Goal: Browse casually: Explore the website without a specific task or goal

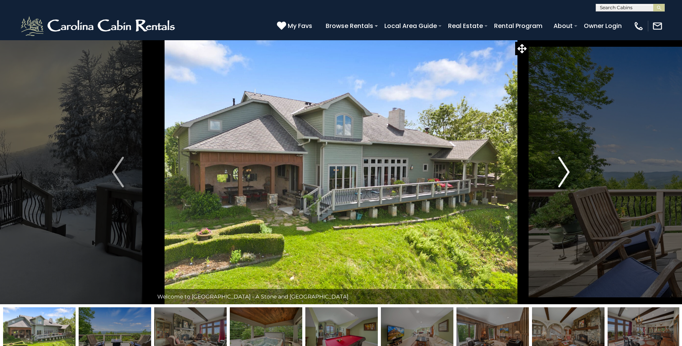
click at [568, 168] on img "Next" at bounding box center [564, 172] width 12 height 31
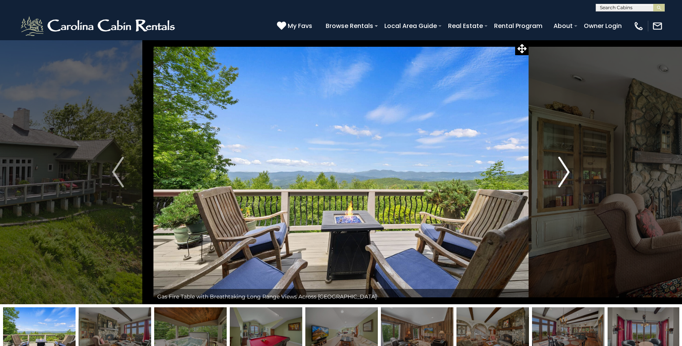
click at [568, 168] on img "Next" at bounding box center [564, 172] width 12 height 31
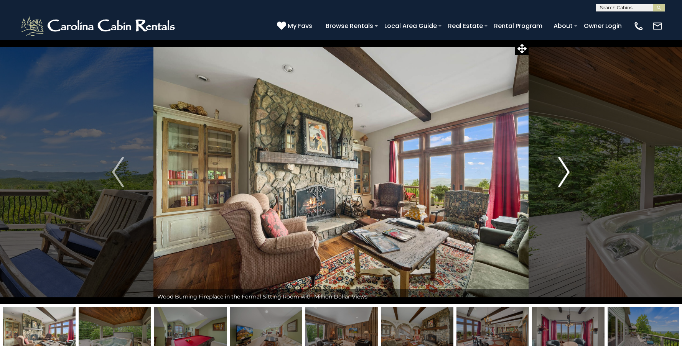
click at [568, 168] on img "Next" at bounding box center [564, 172] width 12 height 31
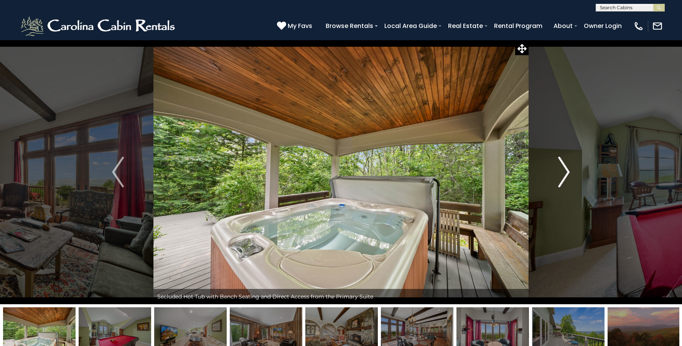
click at [568, 168] on img "Next" at bounding box center [564, 172] width 12 height 31
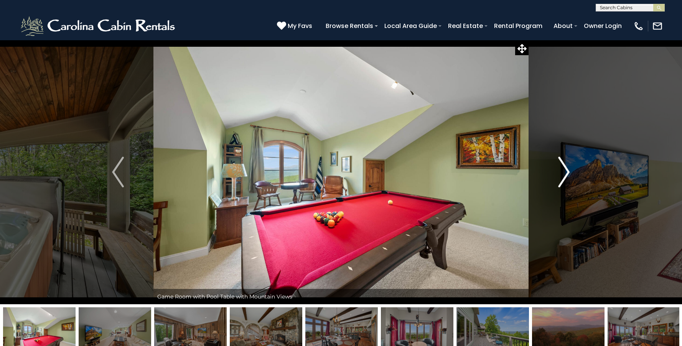
click at [568, 168] on img "Next" at bounding box center [564, 172] width 12 height 31
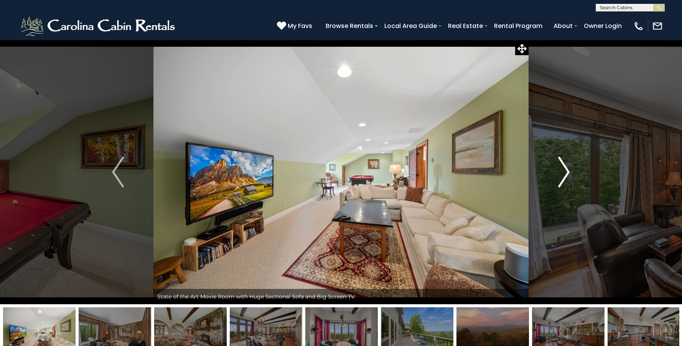
click at [568, 168] on img "Next" at bounding box center [564, 172] width 12 height 31
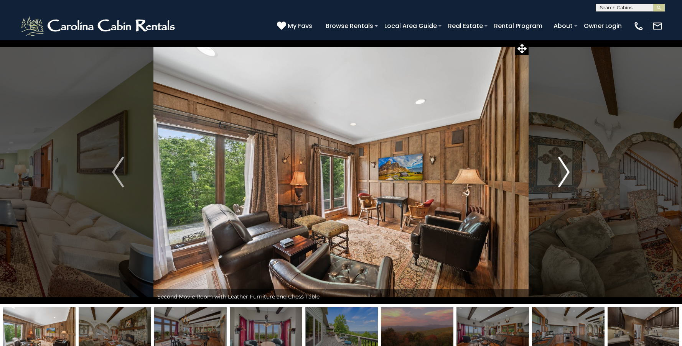
click at [568, 168] on img "Next" at bounding box center [564, 172] width 12 height 31
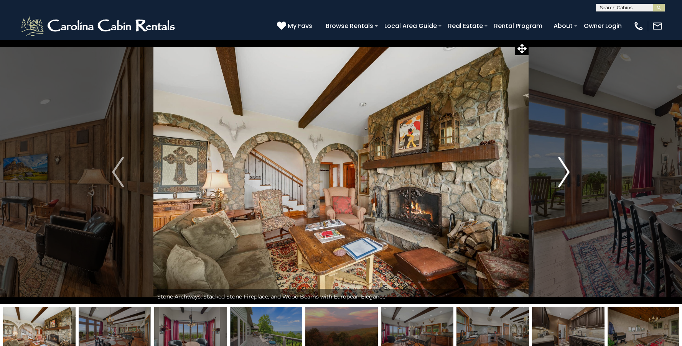
click at [568, 168] on img "Next" at bounding box center [564, 172] width 12 height 31
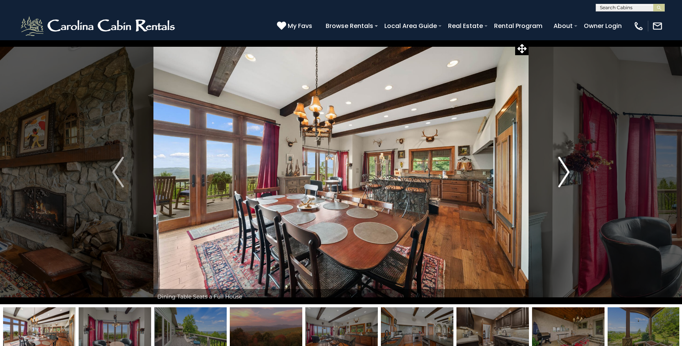
click at [568, 167] on img "Next" at bounding box center [564, 172] width 12 height 31
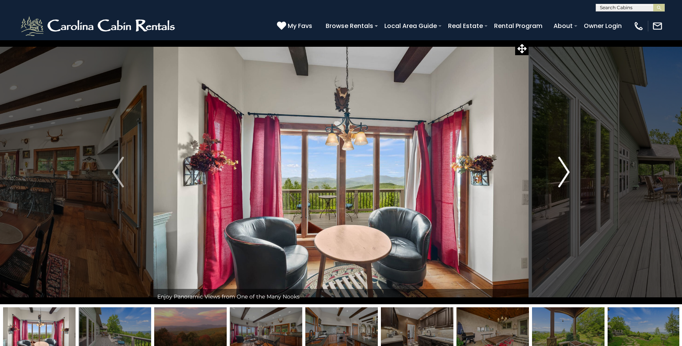
click at [568, 167] on img "Next" at bounding box center [564, 172] width 12 height 31
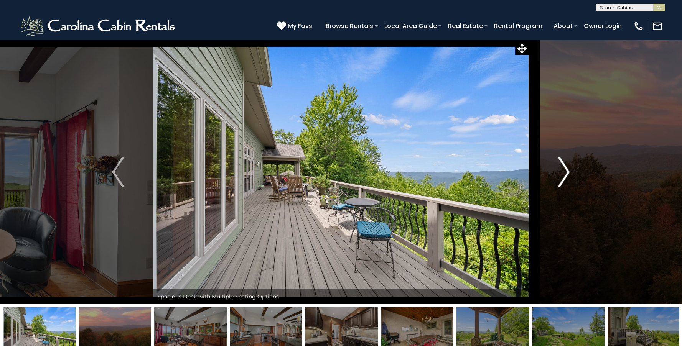
click at [568, 167] on img "Next" at bounding box center [564, 172] width 12 height 31
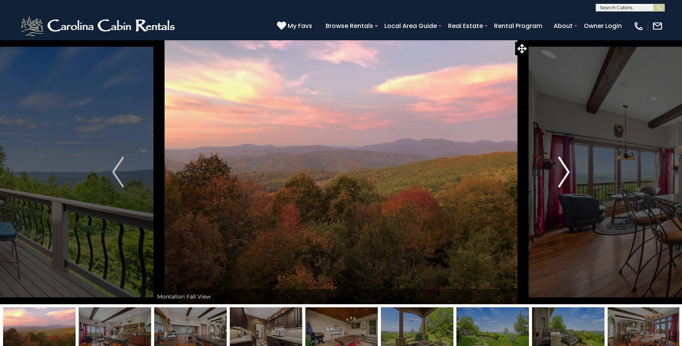
click at [568, 167] on img "Next" at bounding box center [564, 172] width 12 height 31
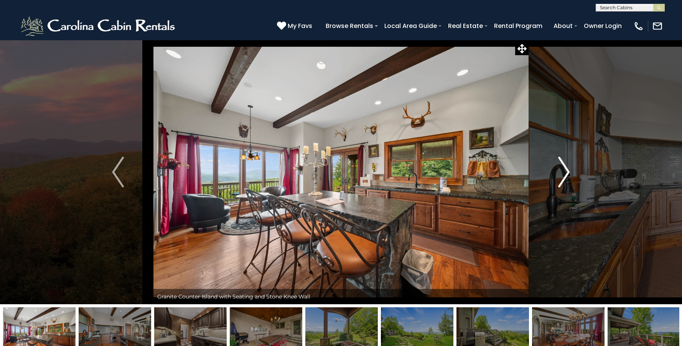
click at [568, 167] on img "Next" at bounding box center [564, 172] width 12 height 31
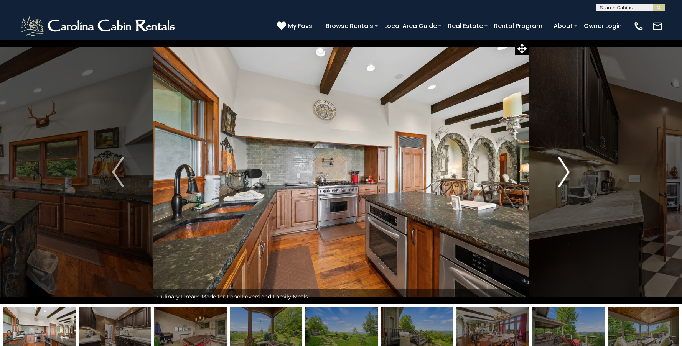
click at [568, 167] on img "Next" at bounding box center [564, 172] width 12 height 31
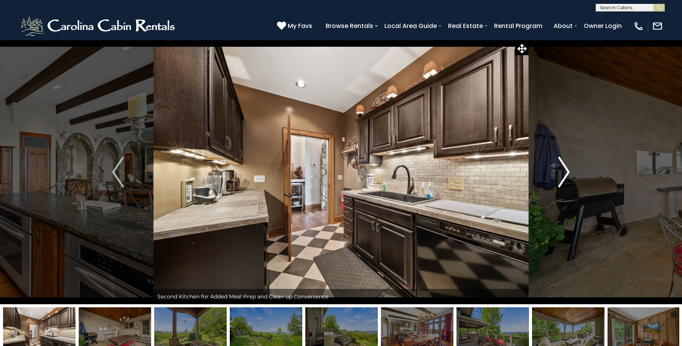
click at [568, 167] on img "Next" at bounding box center [564, 172] width 12 height 31
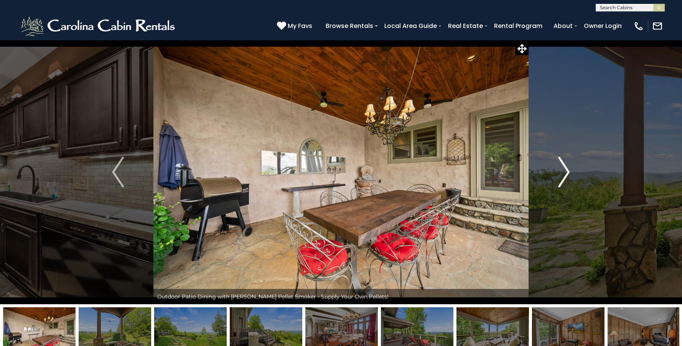
click at [568, 167] on img "Next" at bounding box center [564, 172] width 12 height 31
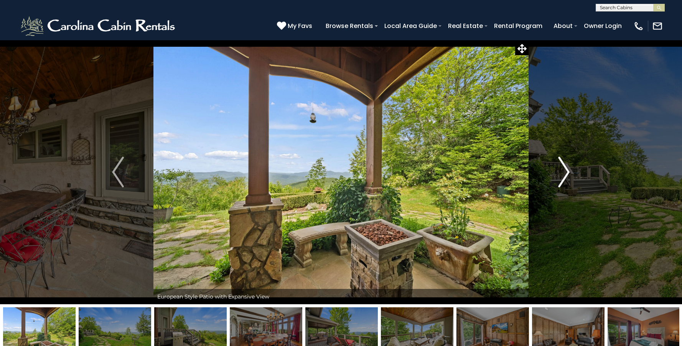
click at [568, 167] on img "Next" at bounding box center [564, 172] width 12 height 31
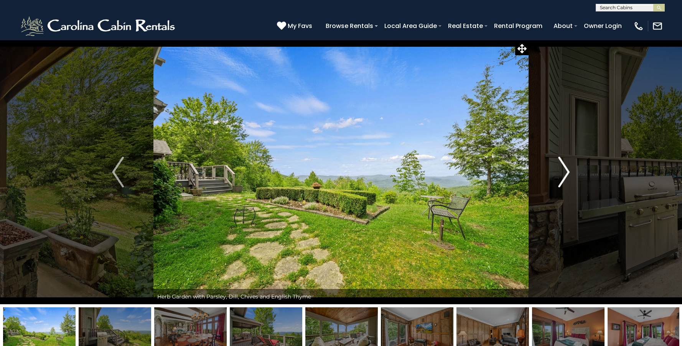
click at [568, 167] on img "Next" at bounding box center [564, 172] width 12 height 31
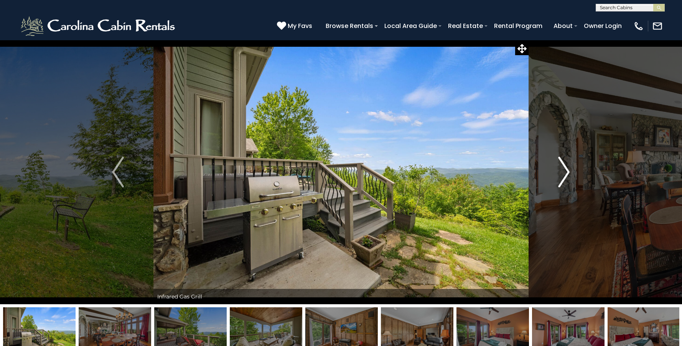
click at [568, 167] on img "Next" at bounding box center [564, 172] width 12 height 31
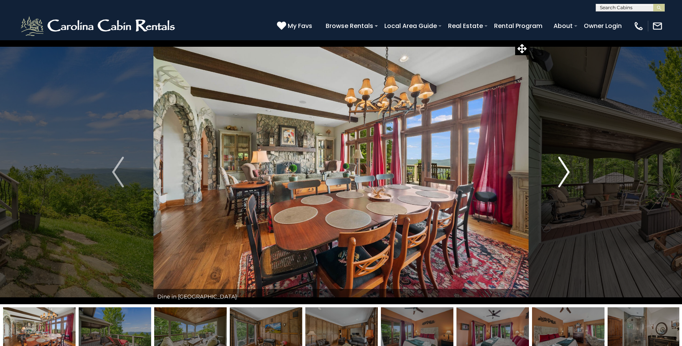
click at [568, 167] on img "Next" at bounding box center [564, 172] width 12 height 31
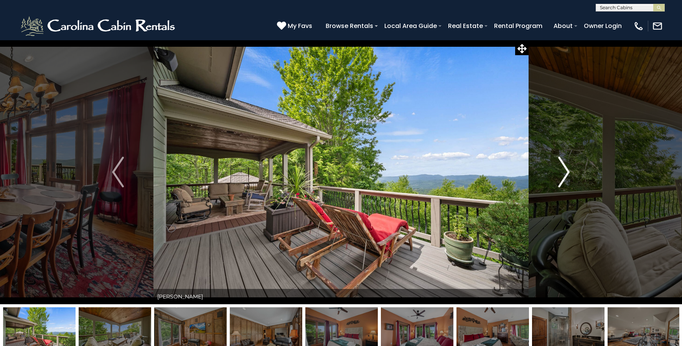
click at [568, 167] on img "Next" at bounding box center [564, 172] width 12 height 31
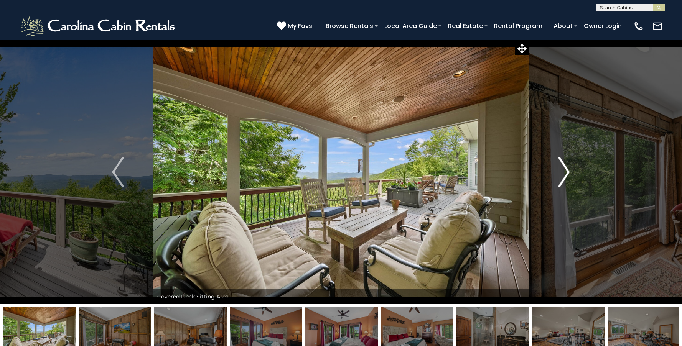
click at [568, 167] on img "Next" at bounding box center [564, 172] width 12 height 31
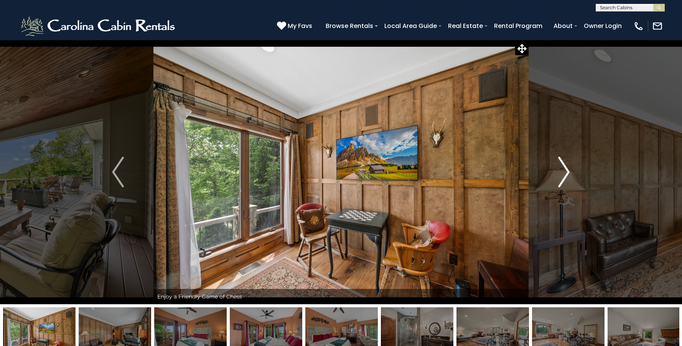
click at [568, 167] on img "Next" at bounding box center [564, 172] width 12 height 31
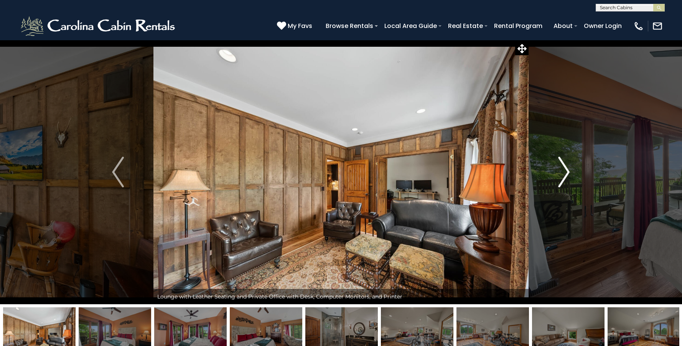
click at [568, 167] on img "Next" at bounding box center [564, 172] width 12 height 31
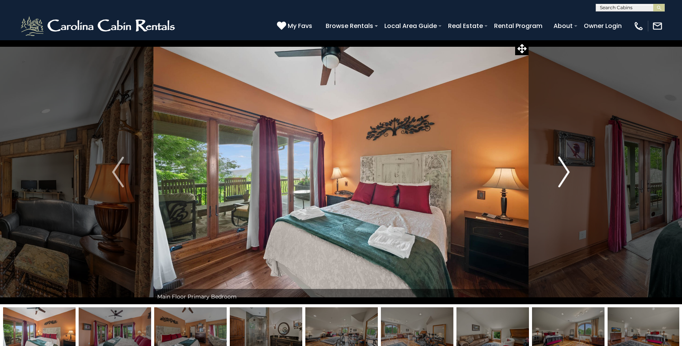
click at [568, 167] on img "Next" at bounding box center [564, 172] width 12 height 31
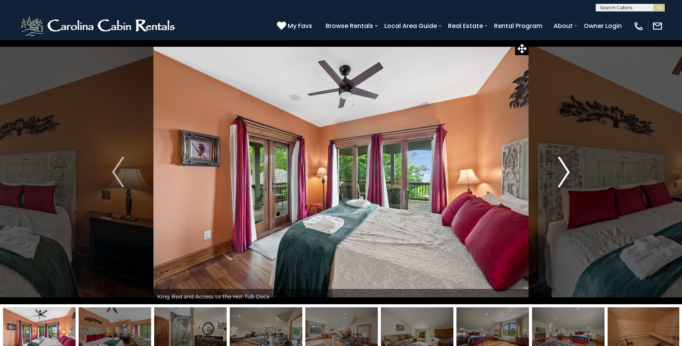
click at [568, 167] on img "Next" at bounding box center [564, 172] width 12 height 31
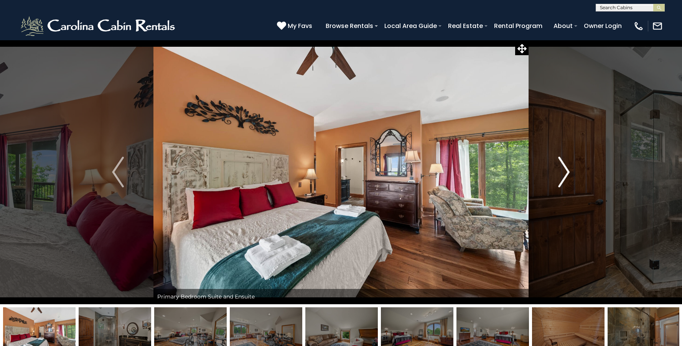
click at [568, 167] on img "Next" at bounding box center [564, 172] width 12 height 31
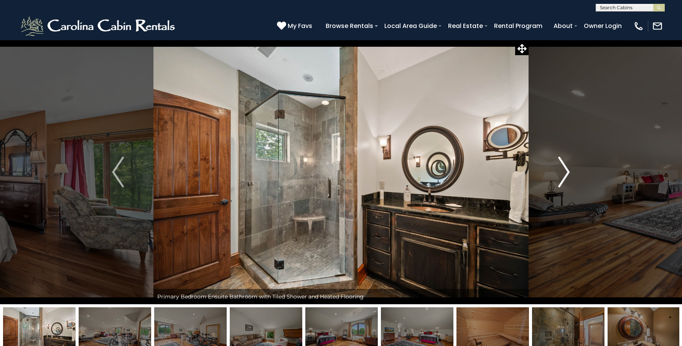
click at [568, 167] on img "Next" at bounding box center [564, 172] width 12 height 31
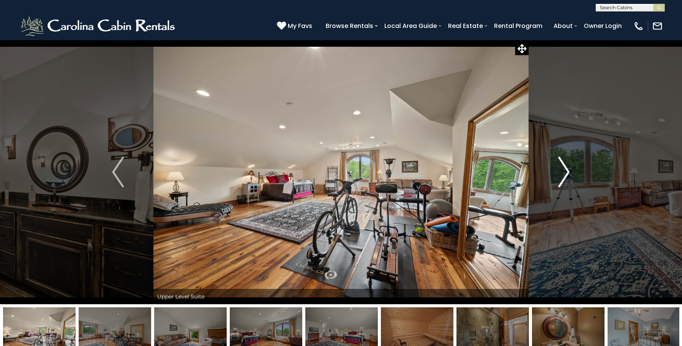
click at [565, 180] on img "Next" at bounding box center [564, 172] width 12 height 31
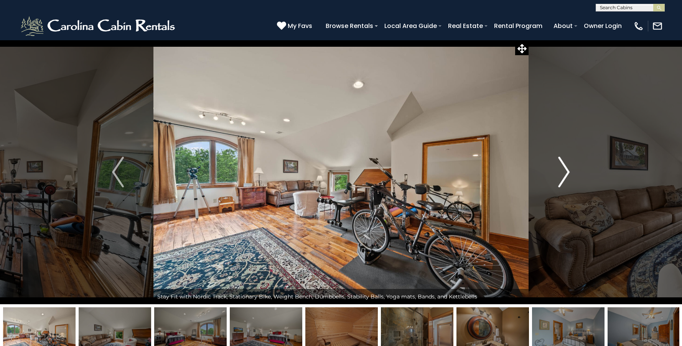
click at [565, 180] on img "Next" at bounding box center [564, 172] width 12 height 31
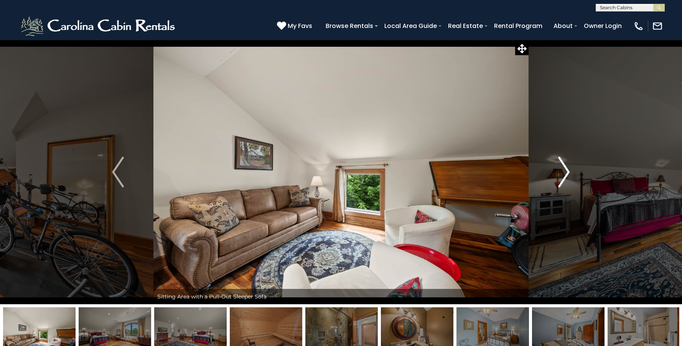
click at [565, 180] on img "Next" at bounding box center [564, 172] width 12 height 31
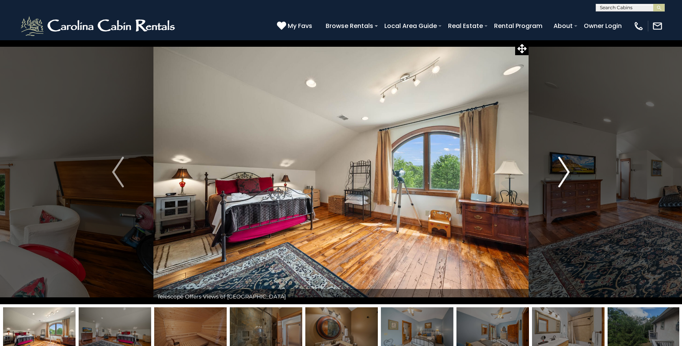
click at [565, 180] on img "Next" at bounding box center [564, 172] width 12 height 31
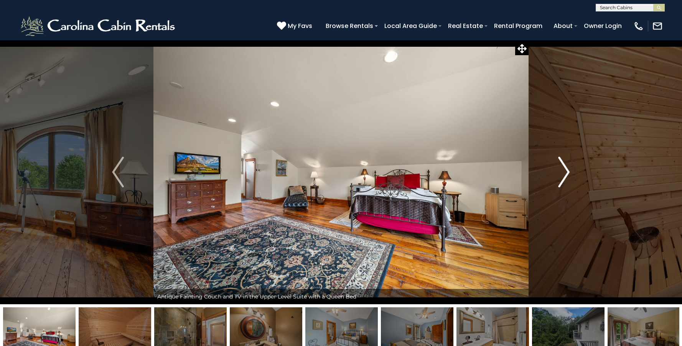
click at [565, 180] on img "Next" at bounding box center [564, 172] width 12 height 31
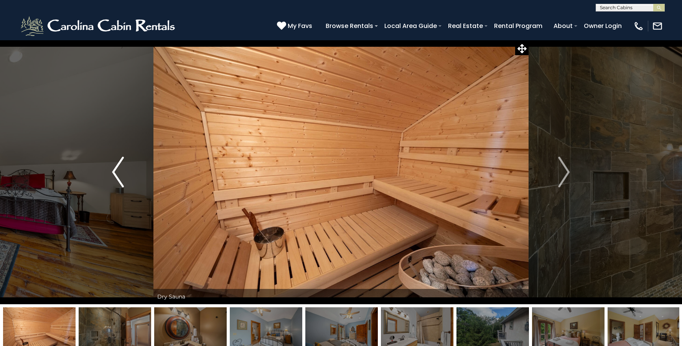
click at [108, 173] on button "Previous" at bounding box center [117, 172] width 71 height 265
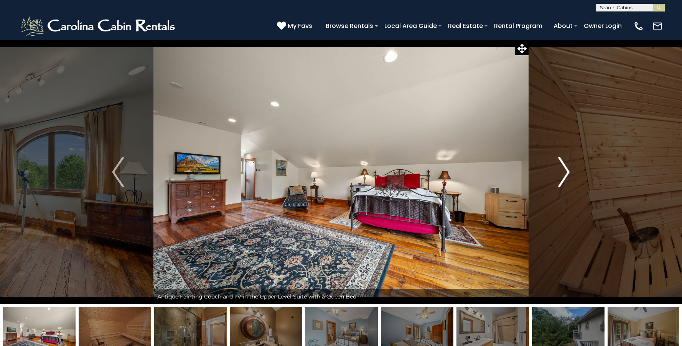
click at [562, 171] on img "Next" at bounding box center [564, 172] width 12 height 31
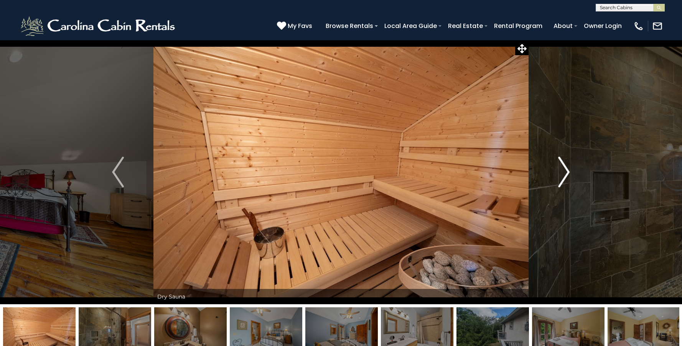
click at [561, 168] on img "Next" at bounding box center [564, 172] width 12 height 31
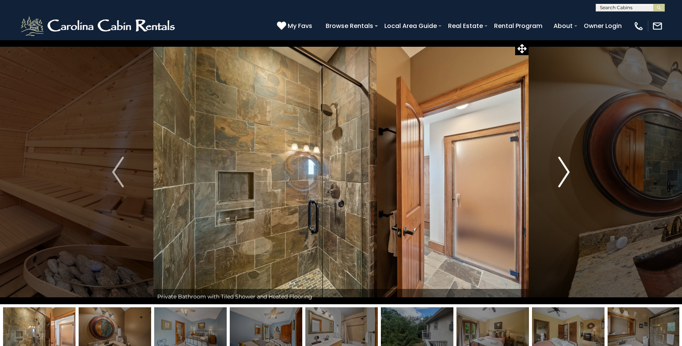
click at [561, 168] on img "Next" at bounding box center [564, 172] width 12 height 31
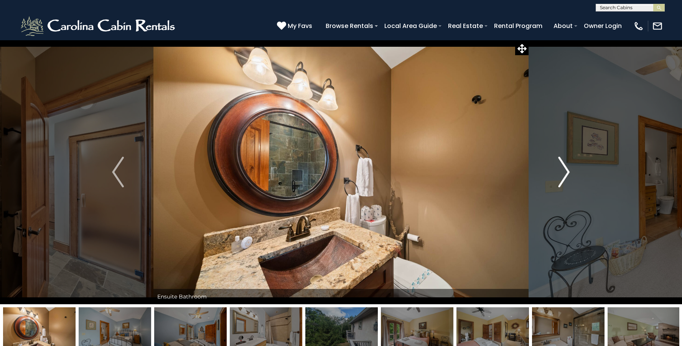
click at [561, 168] on img "Next" at bounding box center [564, 172] width 12 height 31
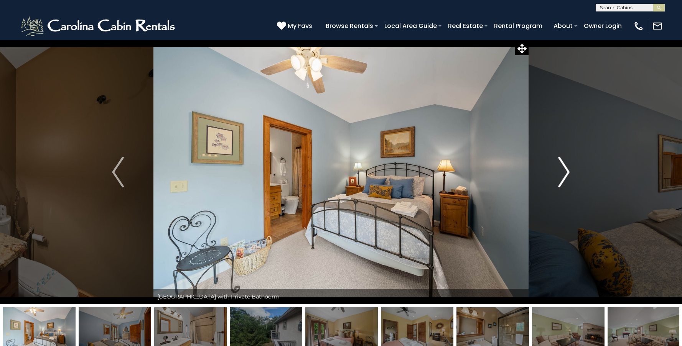
click at [561, 168] on img "Next" at bounding box center [564, 172] width 12 height 31
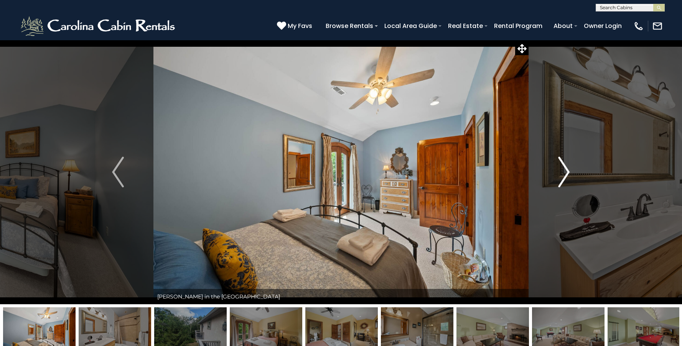
click at [561, 168] on img "Next" at bounding box center [564, 172] width 12 height 31
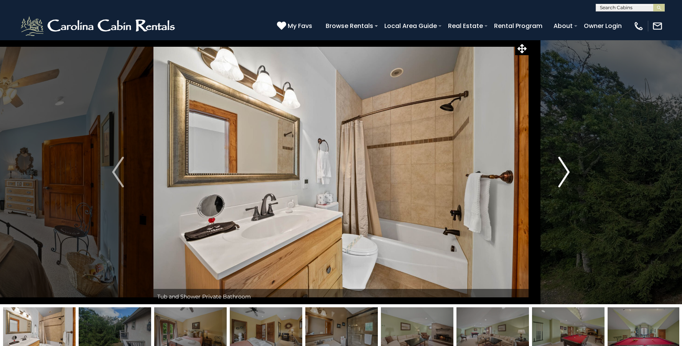
click at [561, 168] on img "Next" at bounding box center [564, 172] width 12 height 31
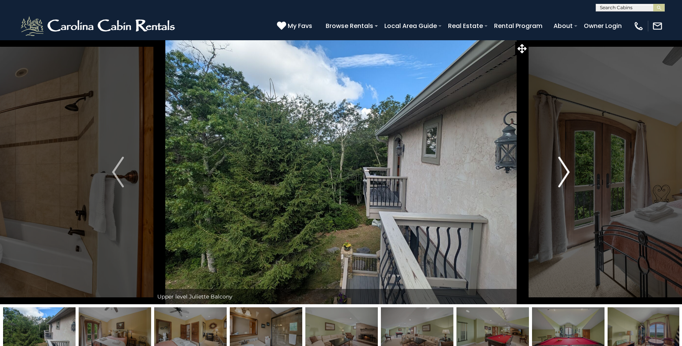
click at [561, 168] on img "Next" at bounding box center [564, 172] width 12 height 31
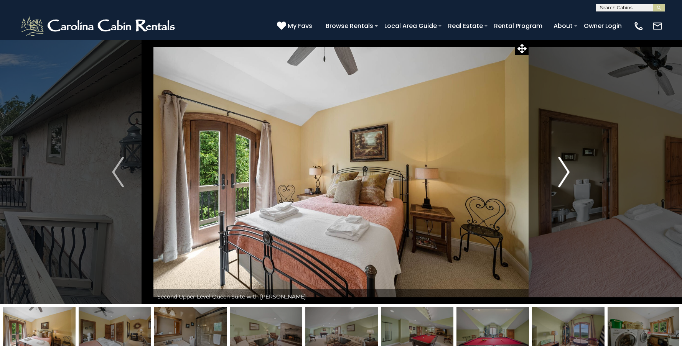
click at [561, 168] on img "Next" at bounding box center [564, 172] width 12 height 31
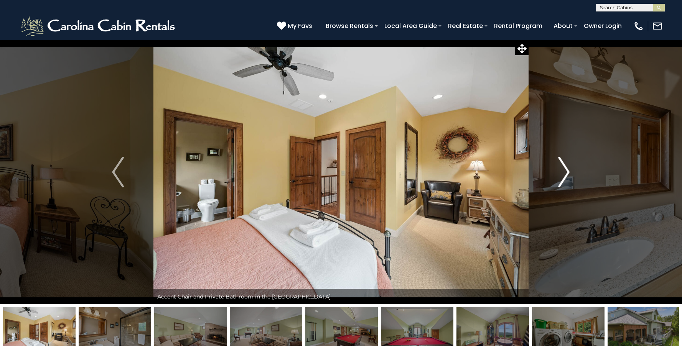
click at [561, 168] on img "Next" at bounding box center [564, 172] width 12 height 31
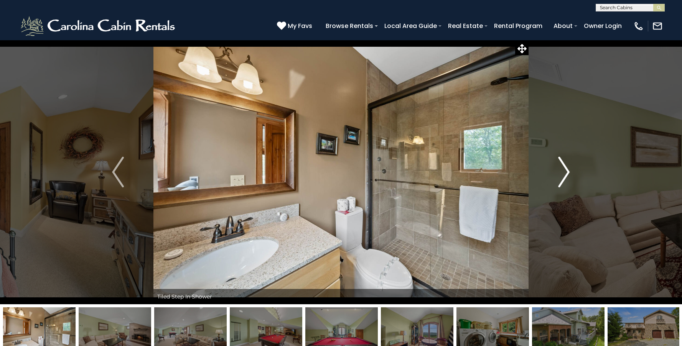
click at [561, 168] on img "Next" at bounding box center [564, 172] width 12 height 31
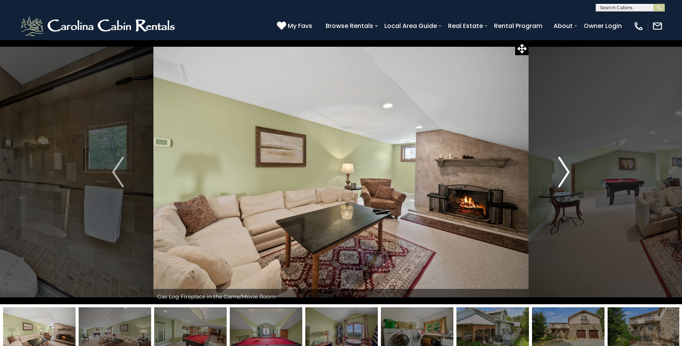
click at [561, 168] on img "Next" at bounding box center [564, 172] width 12 height 31
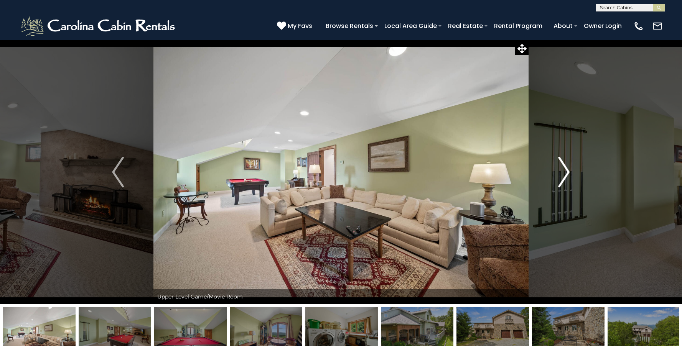
click at [561, 168] on img "Next" at bounding box center [564, 172] width 12 height 31
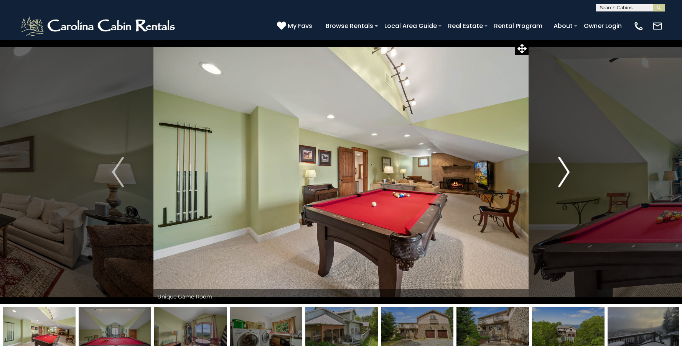
click at [561, 168] on img "Next" at bounding box center [564, 172] width 12 height 31
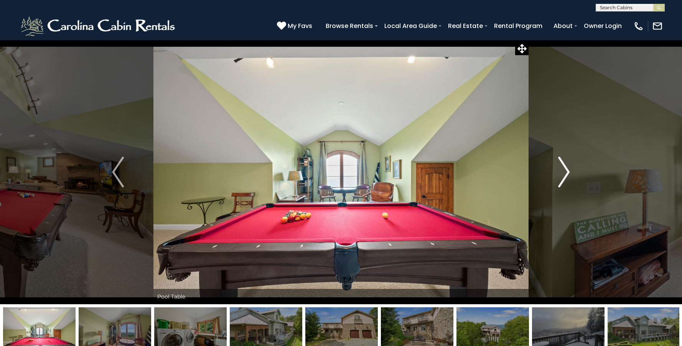
click at [561, 168] on img "Next" at bounding box center [564, 172] width 12 height 31
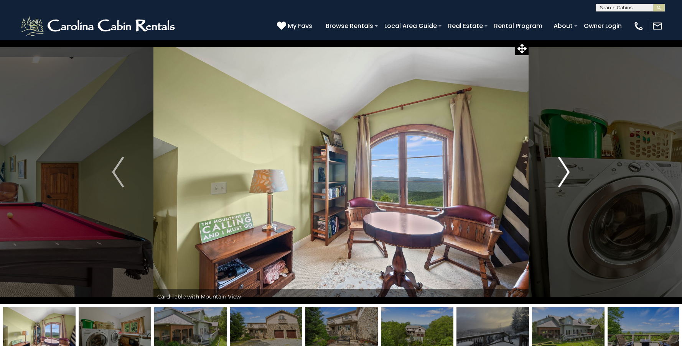
click at [561, 168] on img "Next" at bounding box center [564, 172] width 12 height 31
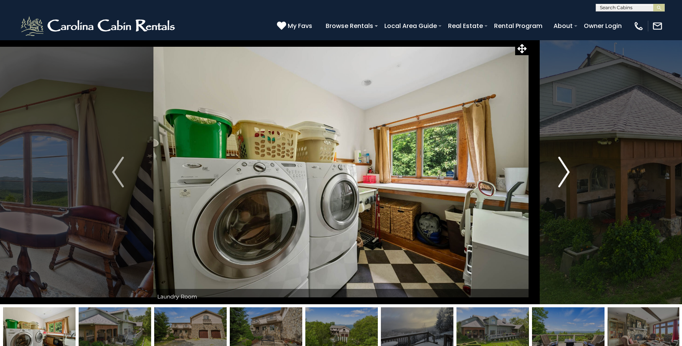
click at [561, 168] on img "Next" at bounding box center [564, 172] width 12 height 31
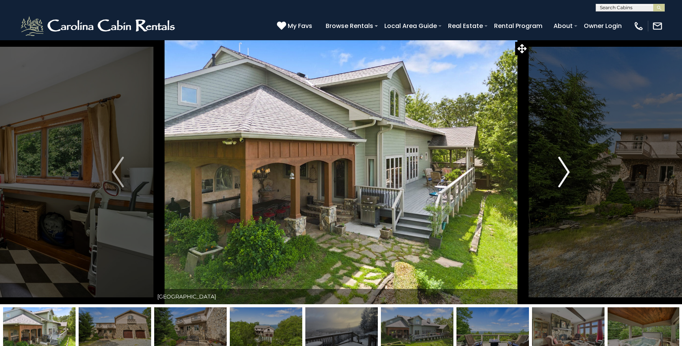
click at [561, 167] on img "Next" at bounding box center [564, 172] width 12 height 31
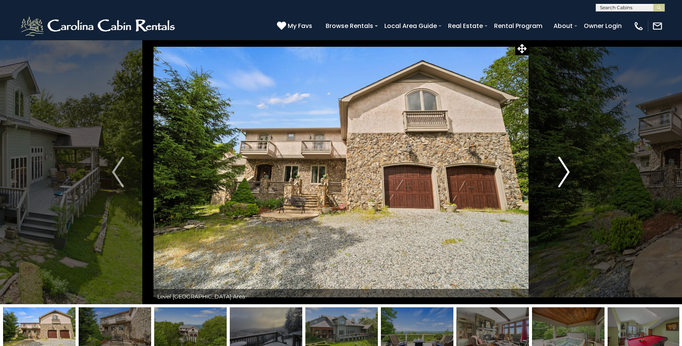
click at [561, 167] on img "Next" at bounding box center [564, 172] width 12 height 31
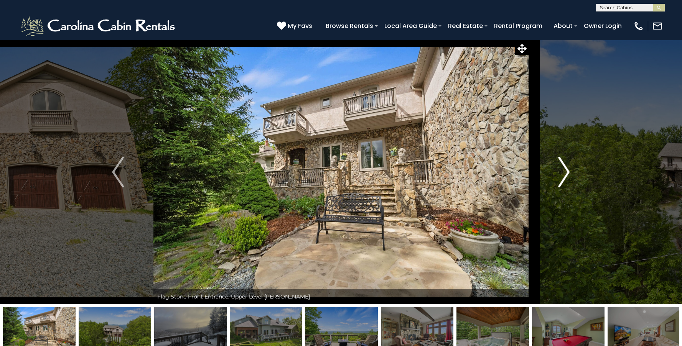
click at [561, 167] on img "Next" at bounding box center [564, 172] width 12 height 31
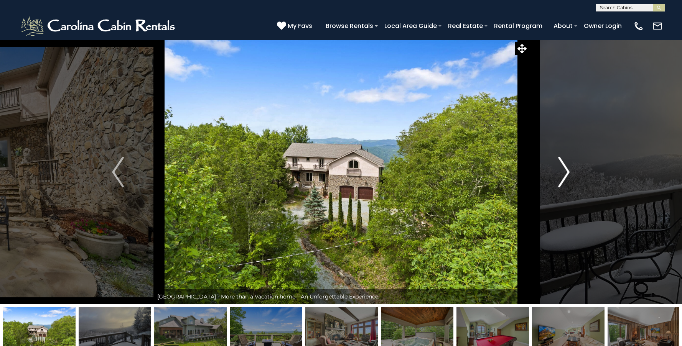
click at [561, 167] on img "Next" at bounding box center [564, 172] width 12 height 31
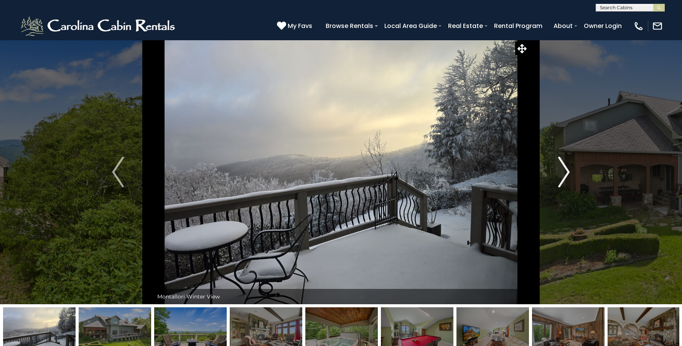
click at [561, 167] on img "Next" at bounding box center [564, 172] width 12 height 31
